Goal: Task Accomplishment & Management: Use online tool/utility

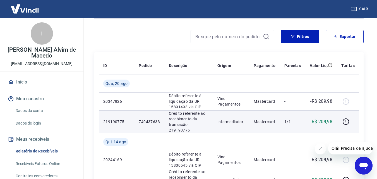
scroll to position [56, 0]
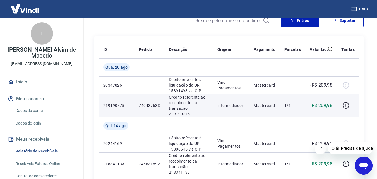
click at [145, 103] on p "749437633" at bounding box center [149, 106] width 21 height 6
copy p "749437633"
